Goal: Transaction & Acquisition: Purchase product/service

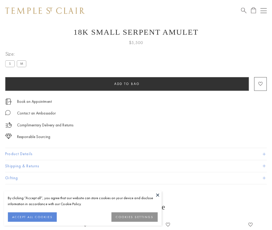
scroll to position [14, 0]
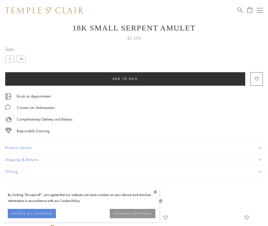
click at [125, 79] on span "Add to bag" at bounding box center [125, 79] width 25 height 4
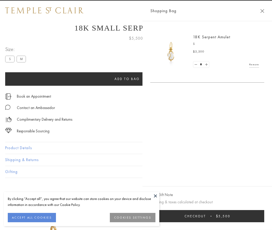
click at [223, 216] on button "Checkout $5,500" at bounding box center [207, 216] width 114 height 12
